Goal: Task Accomplishment & Management: Manage account settings

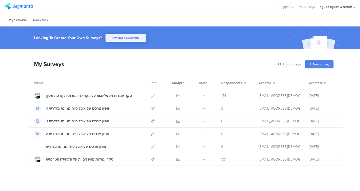
click at [141, 75] on div "My Surveys | 6 Surveys New survey Start from scratch Choose from templates Name…" at bounding box center [181, 107] width 305 height 117
click at [147, 74] on div "My Surveys | 6 Surveys New survey Start from scratch Choose from templates" at bounding box center [181, 64] width 305 height 20
click at [328, 9] on div "aguda aguda Account" at bounding box center [336, 7] width 33 height 5
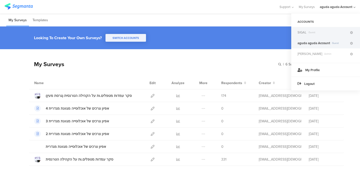
click at [312, 30] on div "SIGAL Guest" at bounding box center [325, 32] width 69 height 11
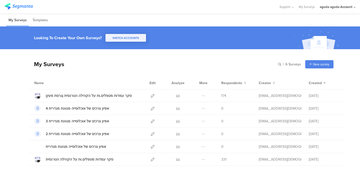
click at [336, 6] on div "aguda aguda Account" at bounding box center [336, 7] width 33 height 5
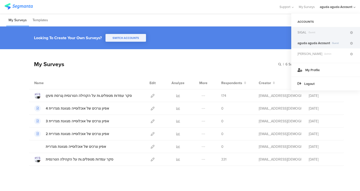
click at [302, 33] on span "SIGAL" at bounding box center [302, 32] width 9 height 5
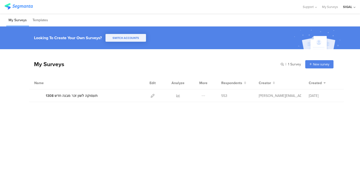
click at [345, 7] on div "SIGAL" at bounding box center [347, 7] width 9 height 5
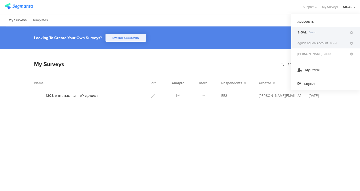
click at [307, 45] on span "aguda aguda Account" at bounding box center [313, 43] width 31 height 5
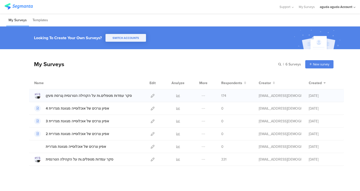
click at [176, 97] on div at bounding box center [178, 96] width 15 height 13
click at [176, 95] on icon at bounding box center [178, 96] width 4 height 4
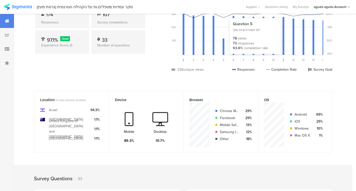
scroll to position [52, 0]
